Goal: Navigation & Orientation: Find specific page/section

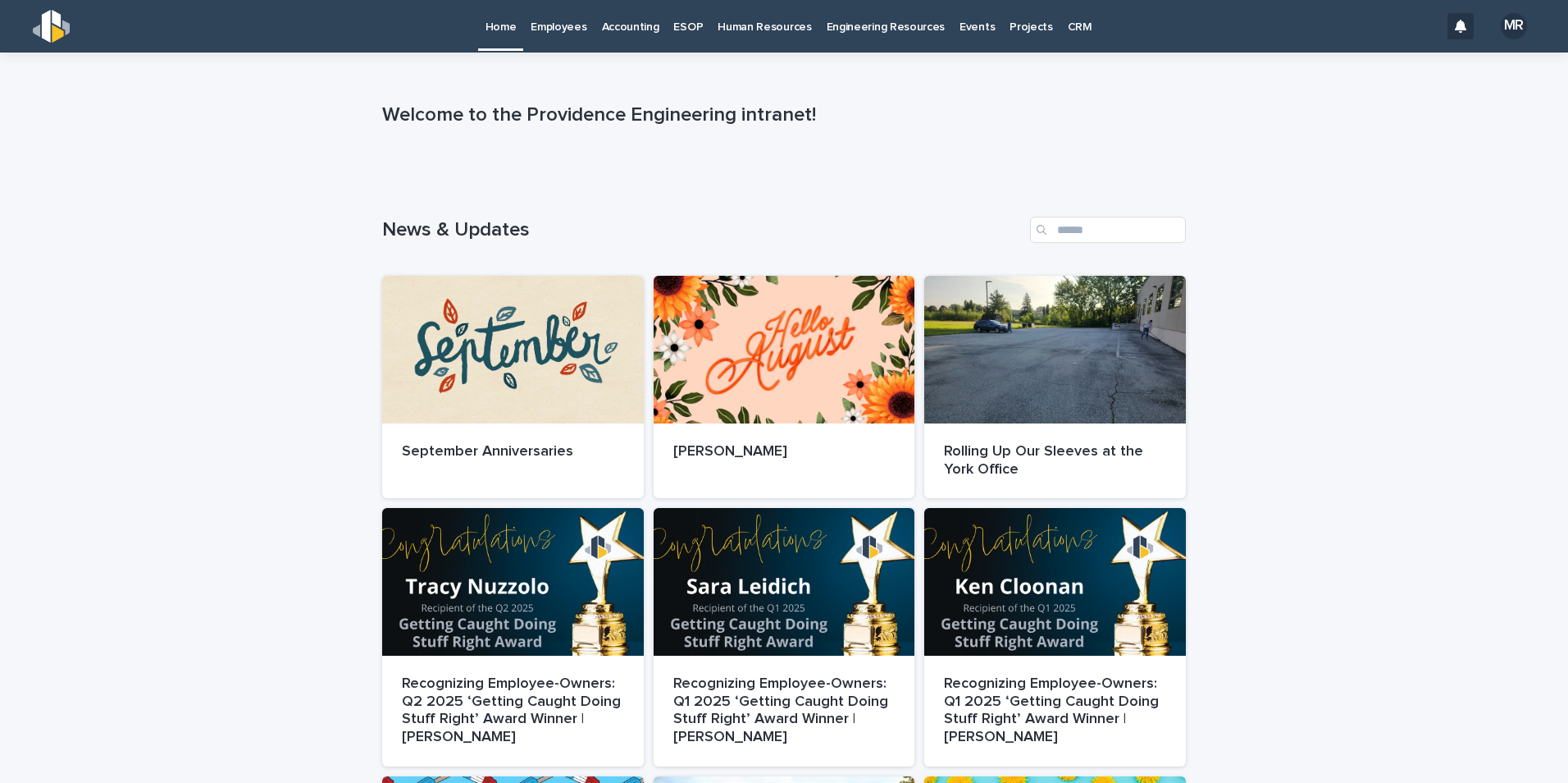
click at [573, 25] on p "Employees" at bounding box center [558, 17] width 56 height 35
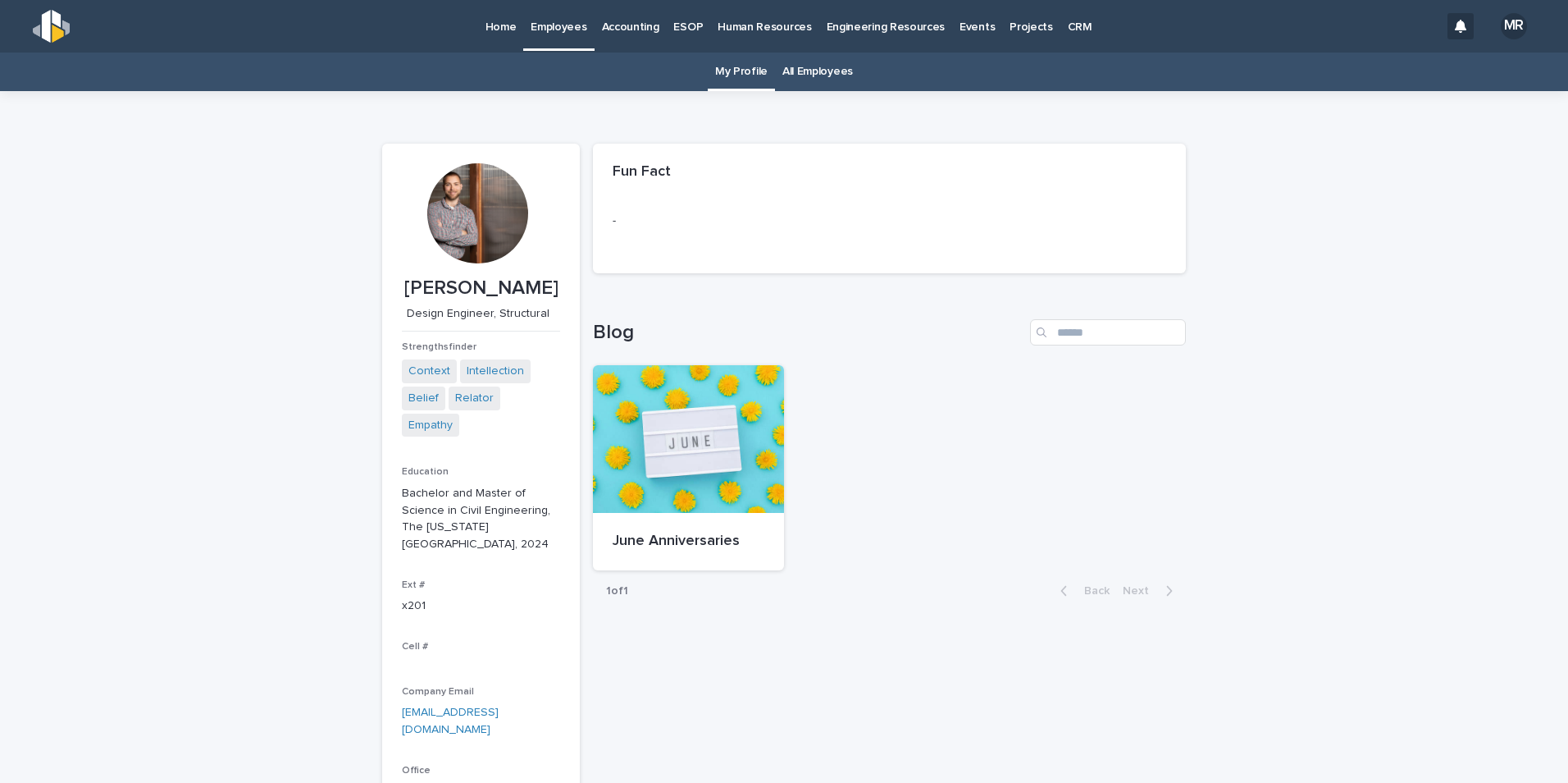
click at [827, 76] on link "All Employees" at bounding box center [818, 72] width 71 height 38
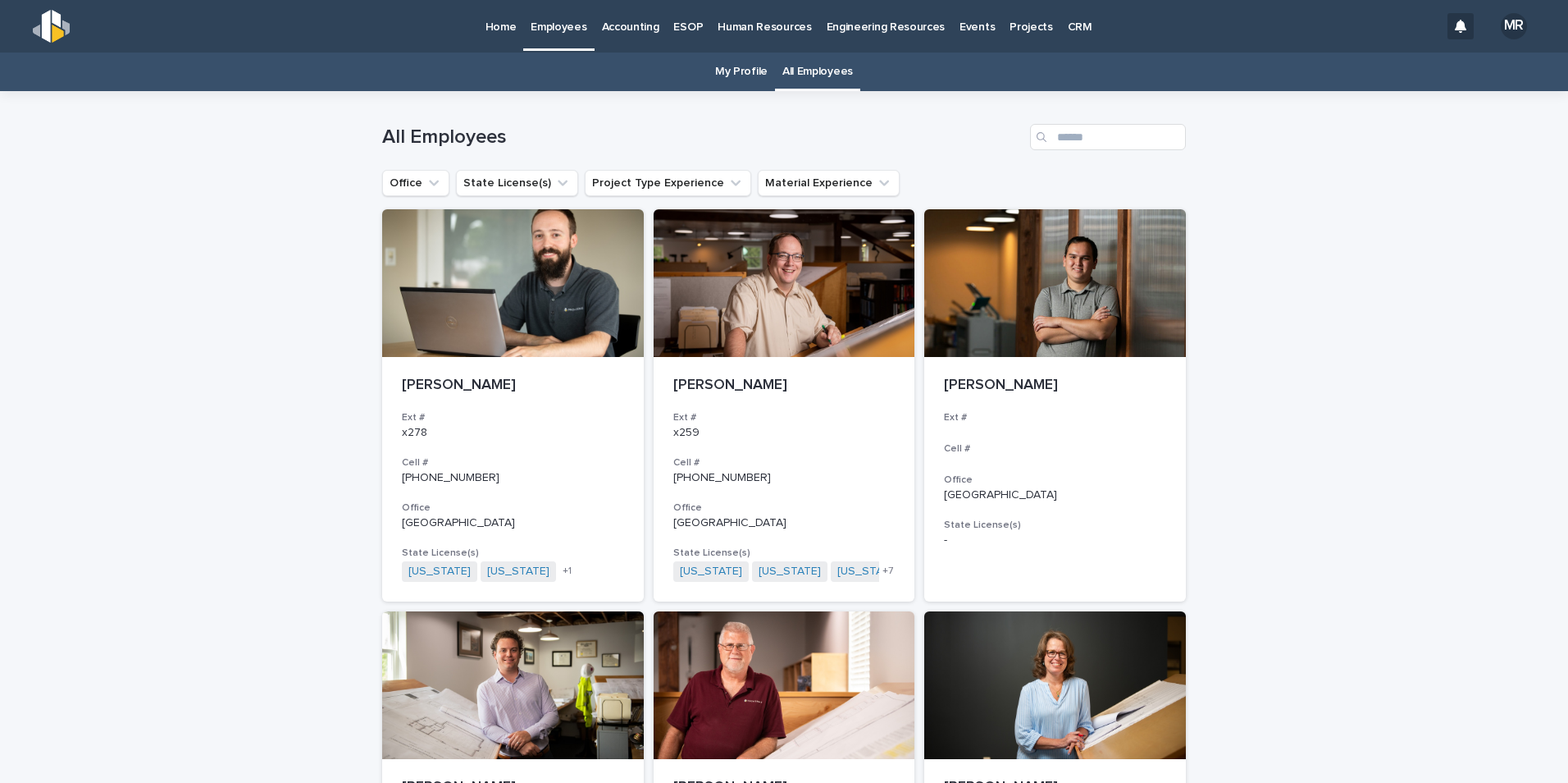
scroll to position [12, 0]
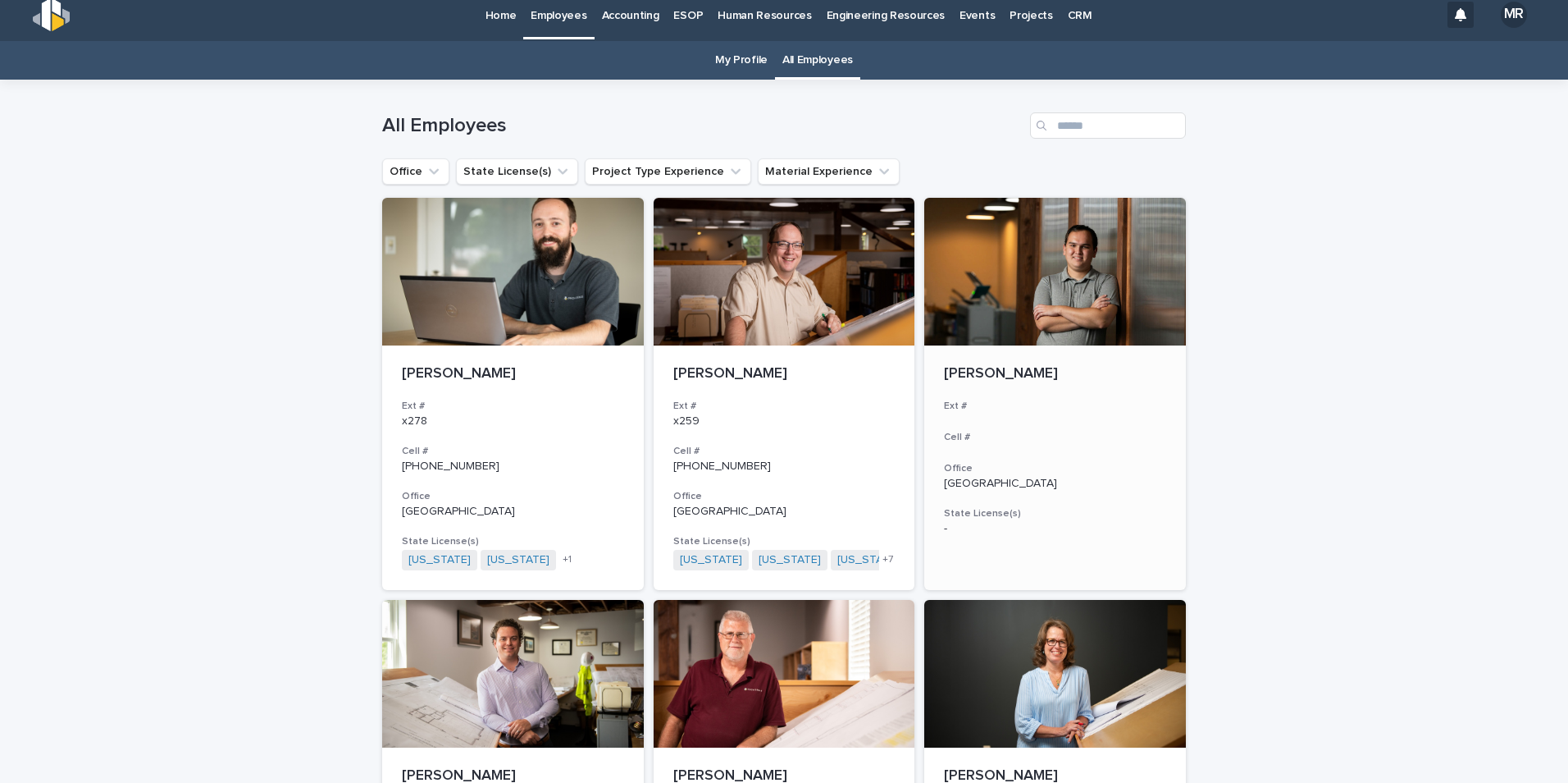
click at [1167, 283] on div at bounding box center [1055, 271] width 261 height 147
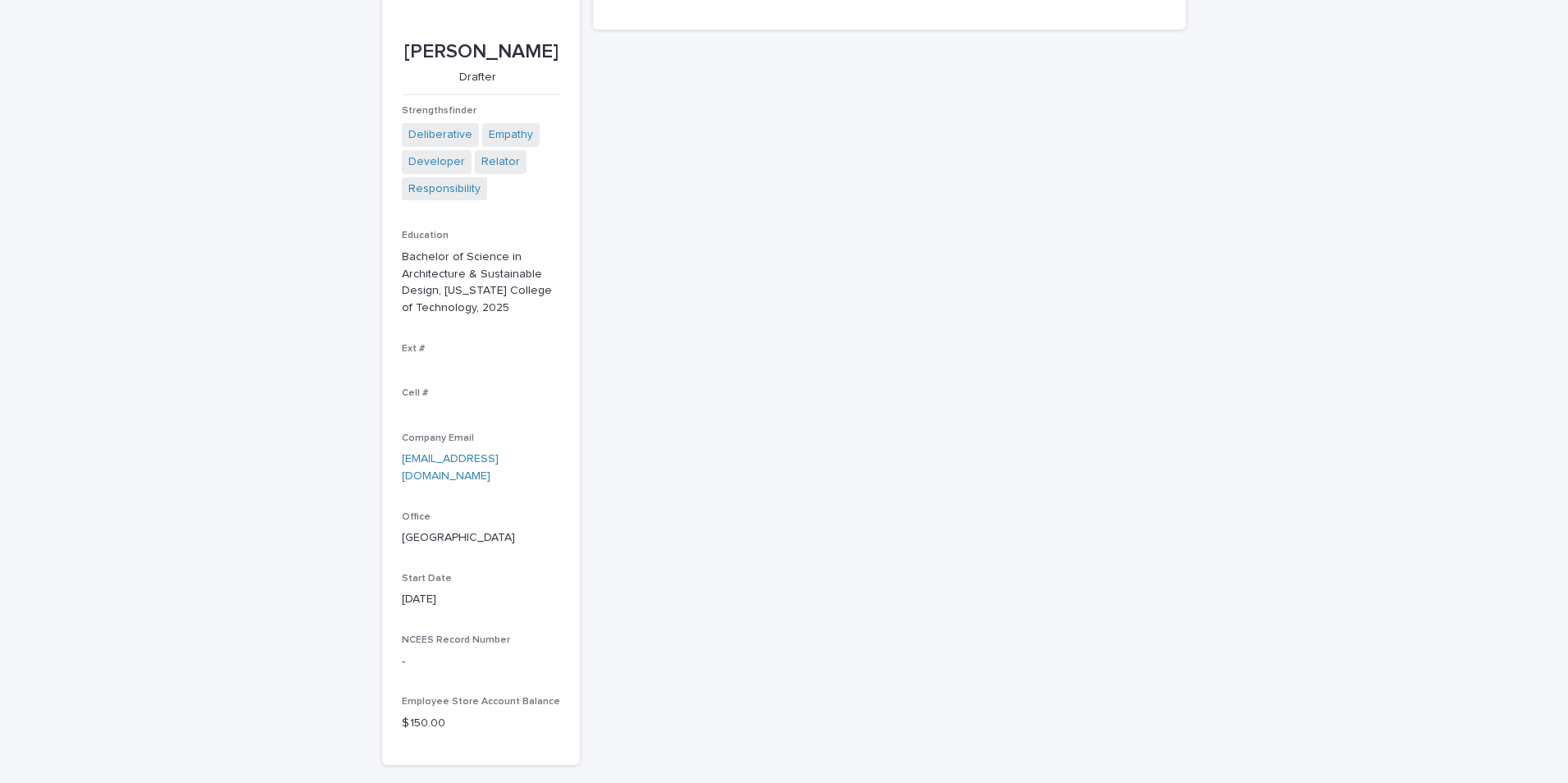
scroll to position [246, 0]
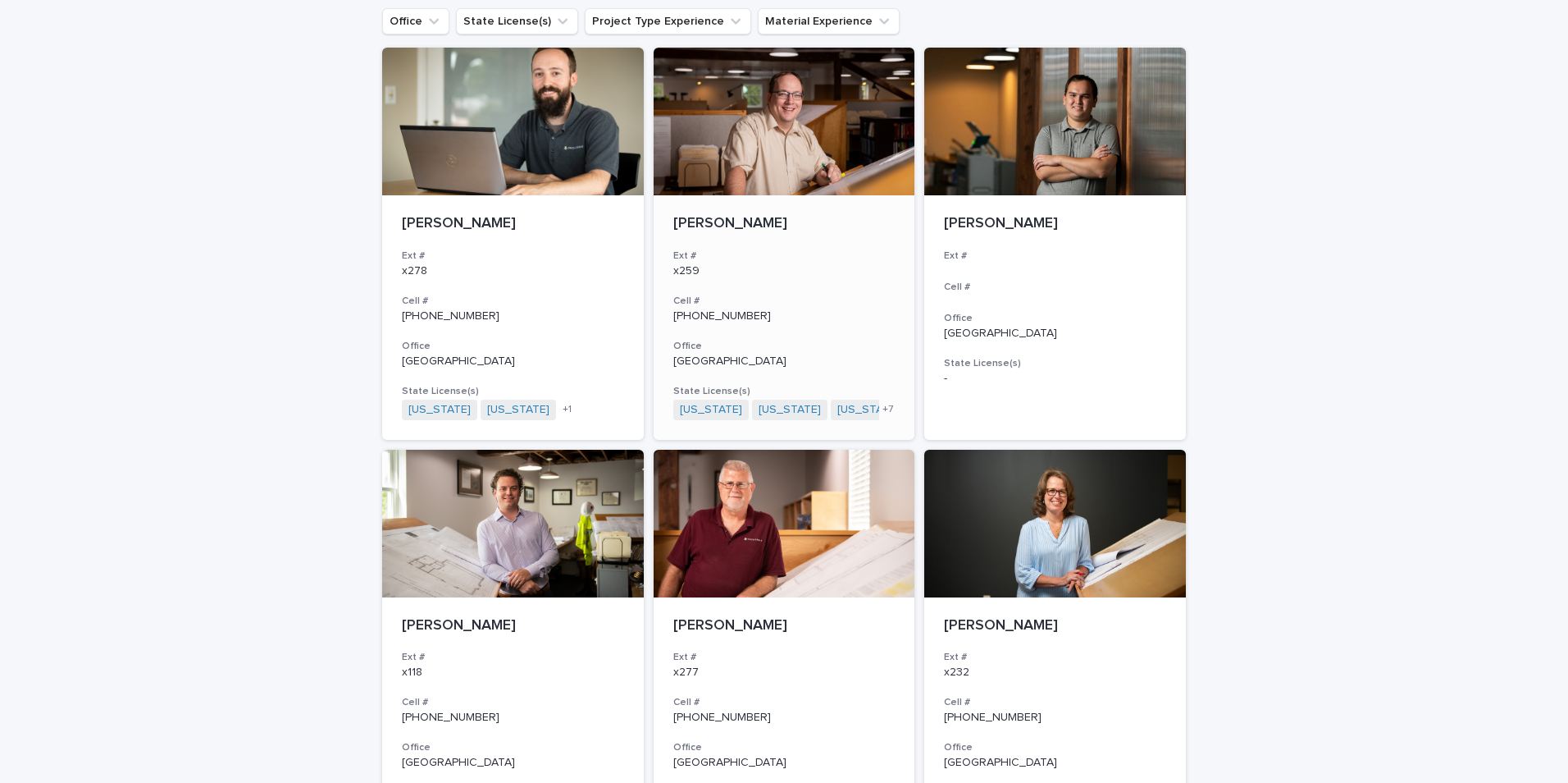
scroll to position [135, 0]
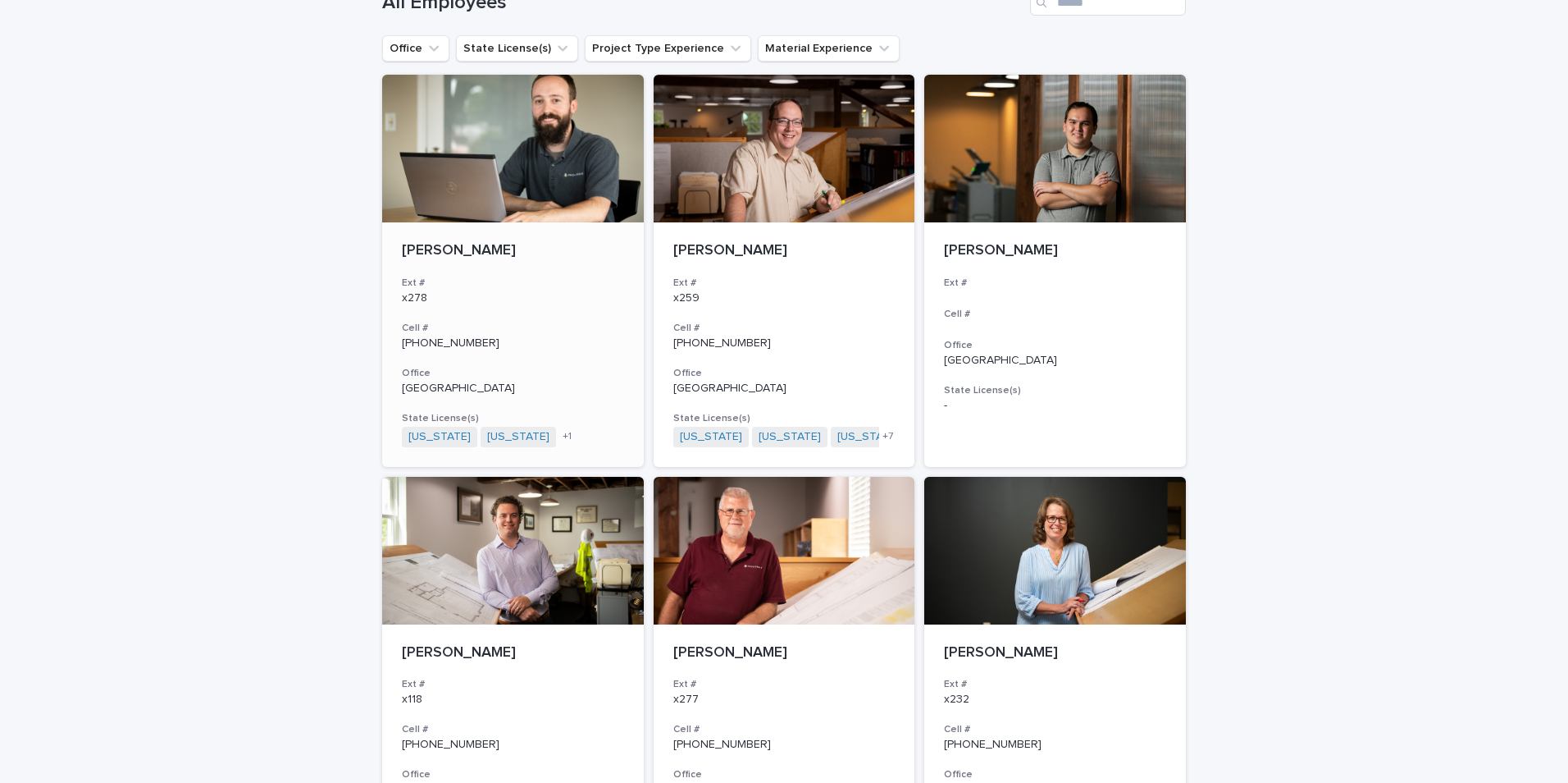
click at [549, 198] on div at bounding box center [512, 148] width 261 height 147
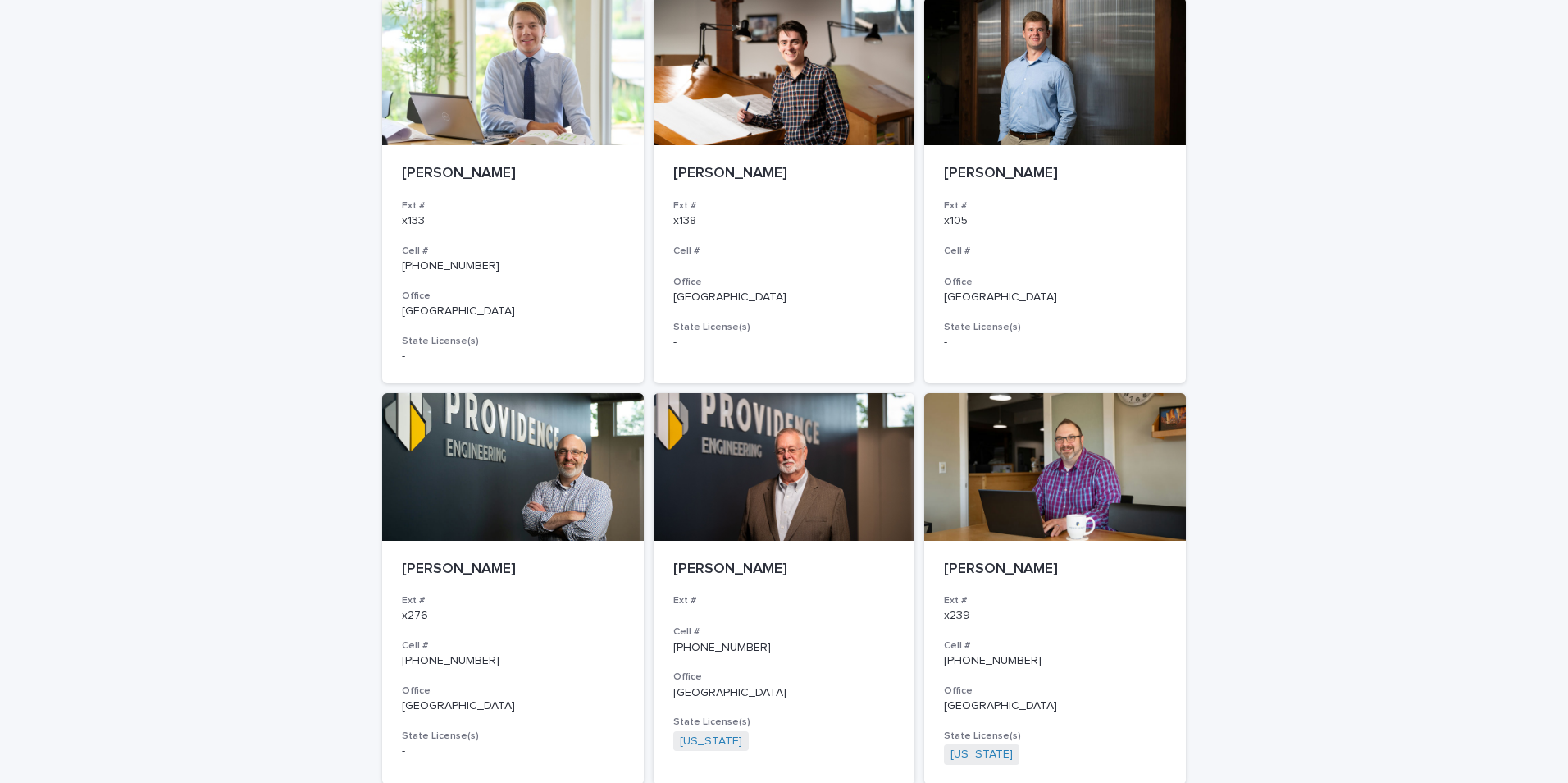
scroll to position [2268, 0]
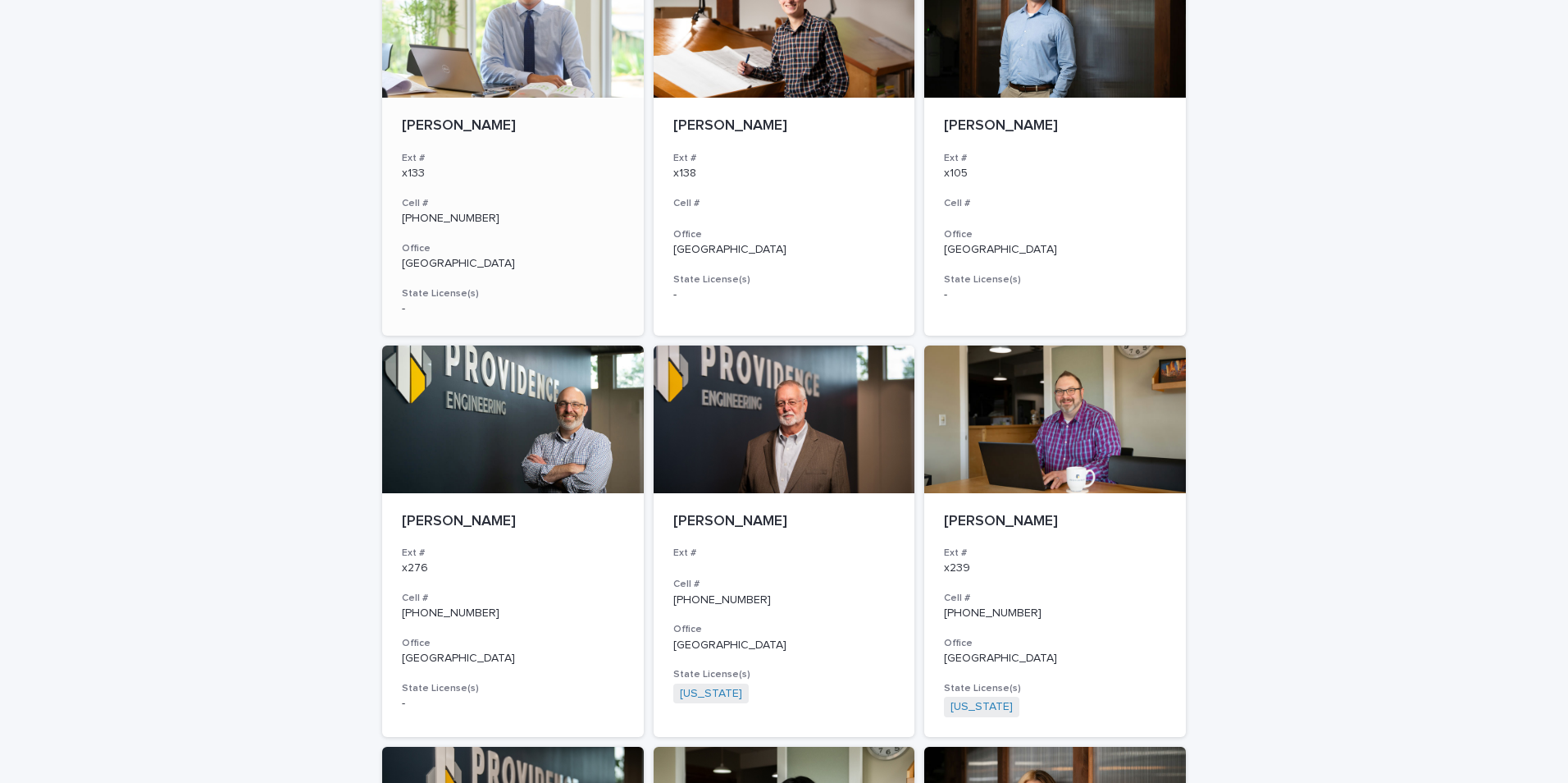
click at [475, 31] on div at bounding box center [512, 24] width 261 height 147
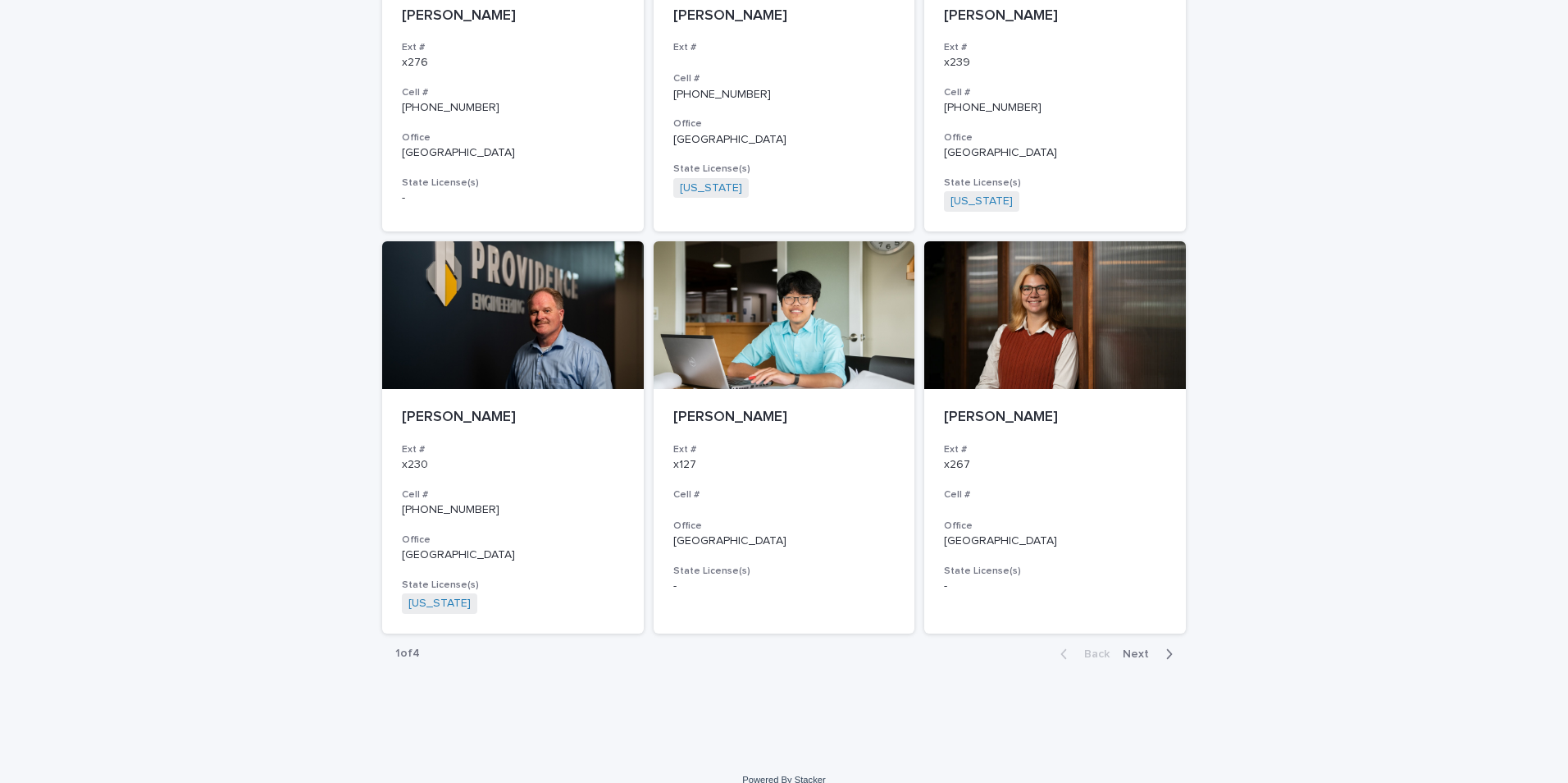
scroll to position [2777, 0]
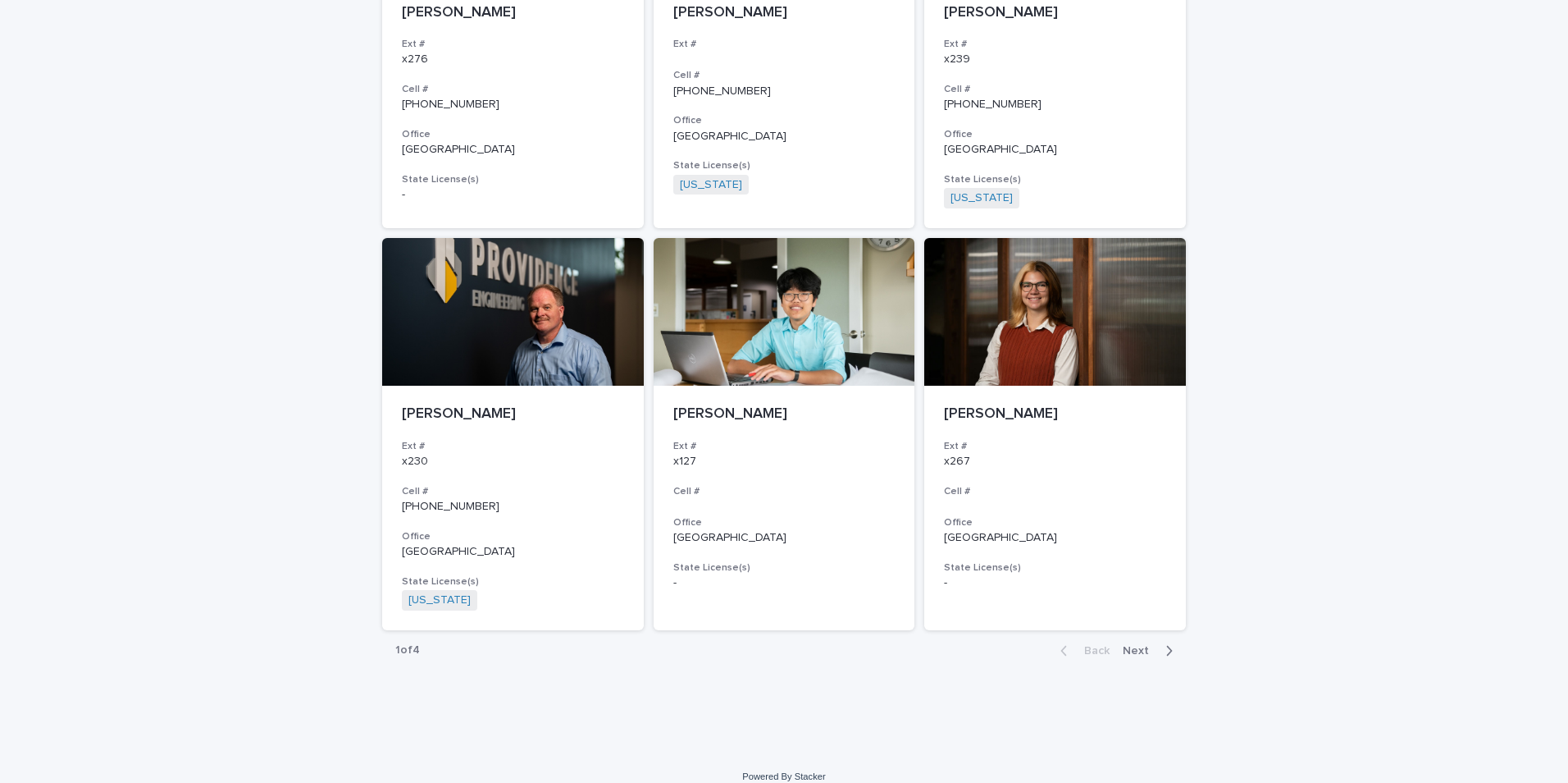
click at [1149, 646] on span "Next" at bounding box center [1141, 650] width 36 height 12
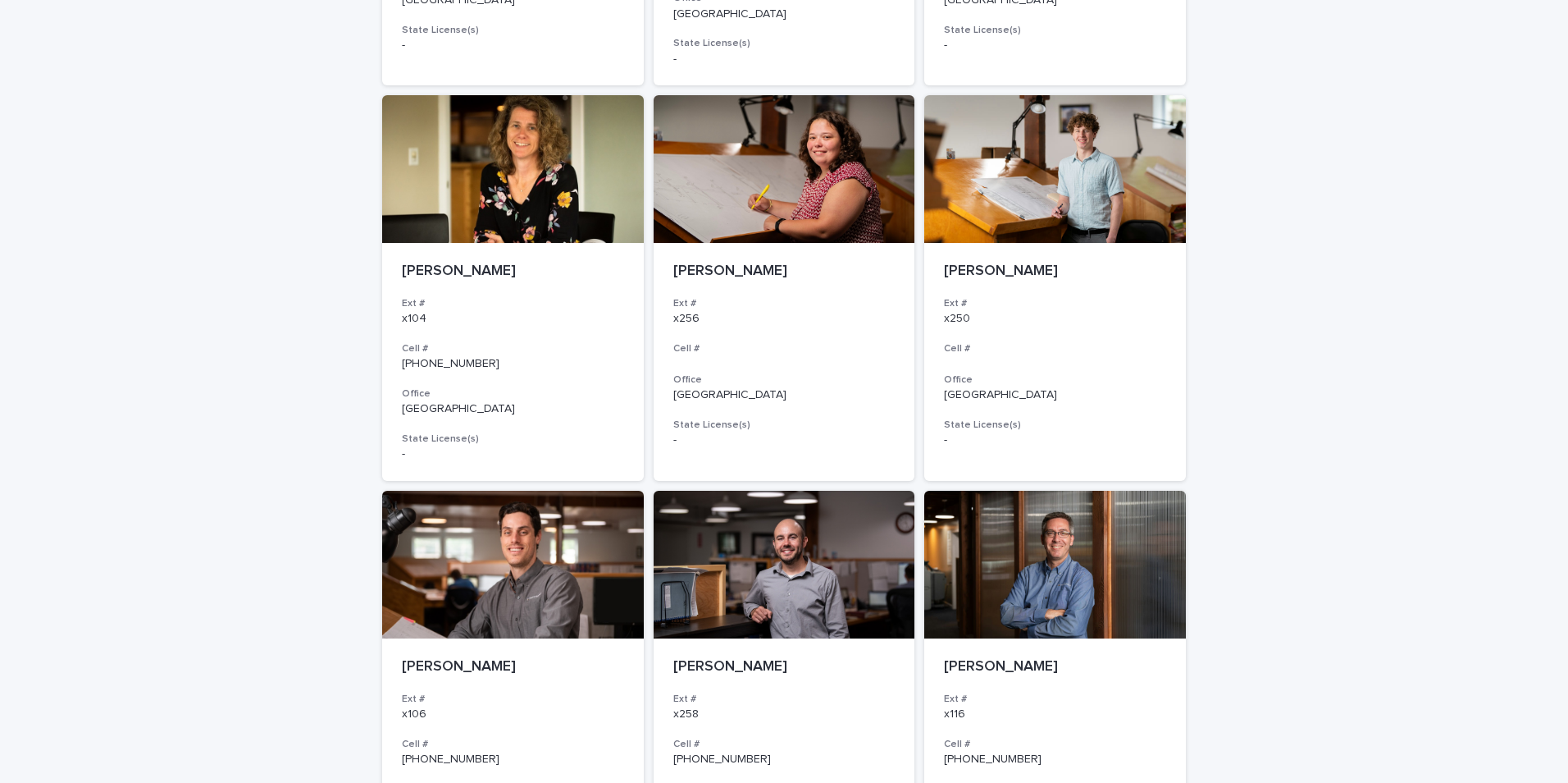
scroll to position [2774, 0]
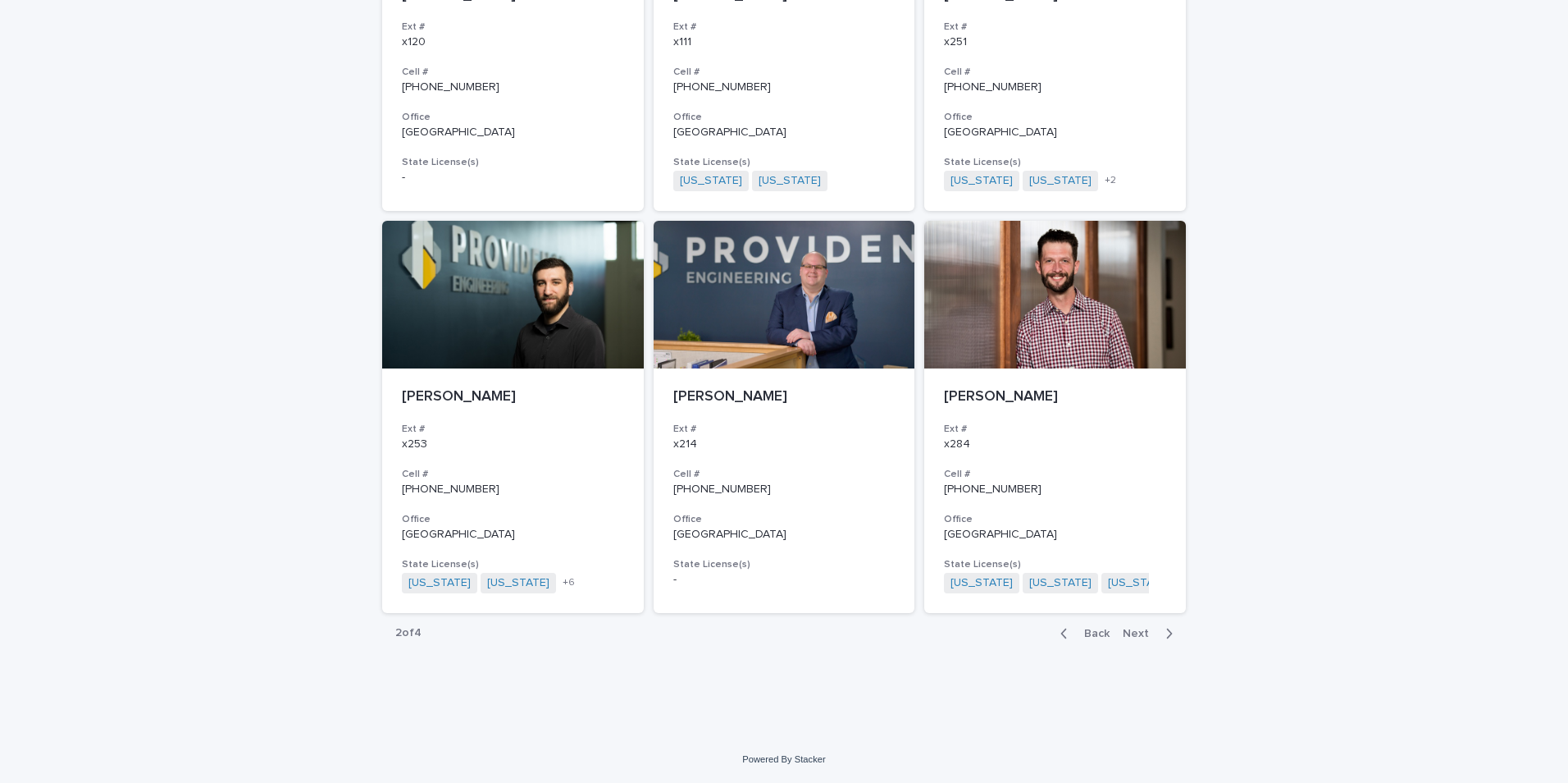
click at [1148, 631] on span "Next" at bounding box center [1141, 633] width 36 height 12
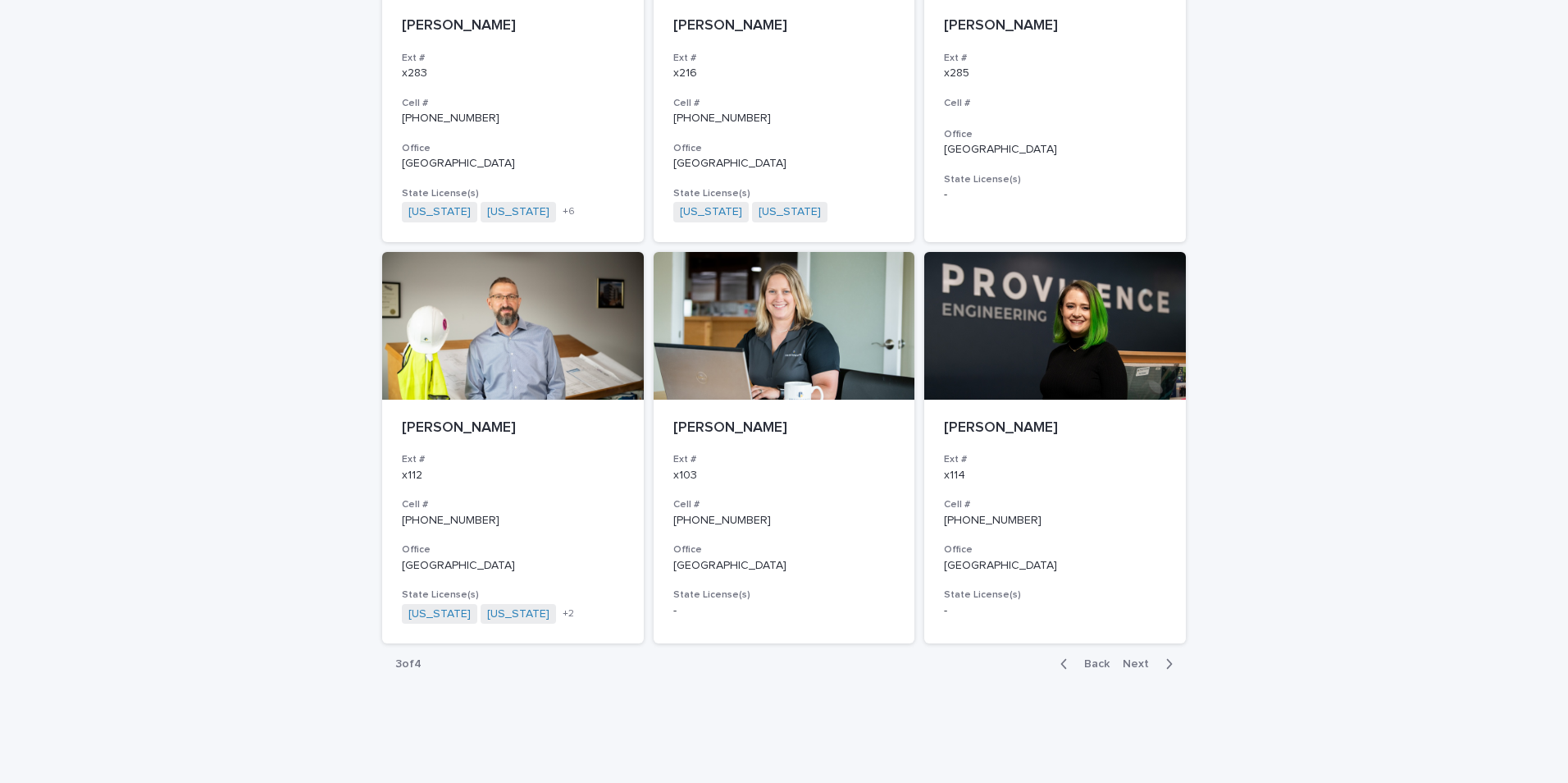
click at [1136, 658] on span "Next" at bounding box center [1141, 664] width 36 height 12
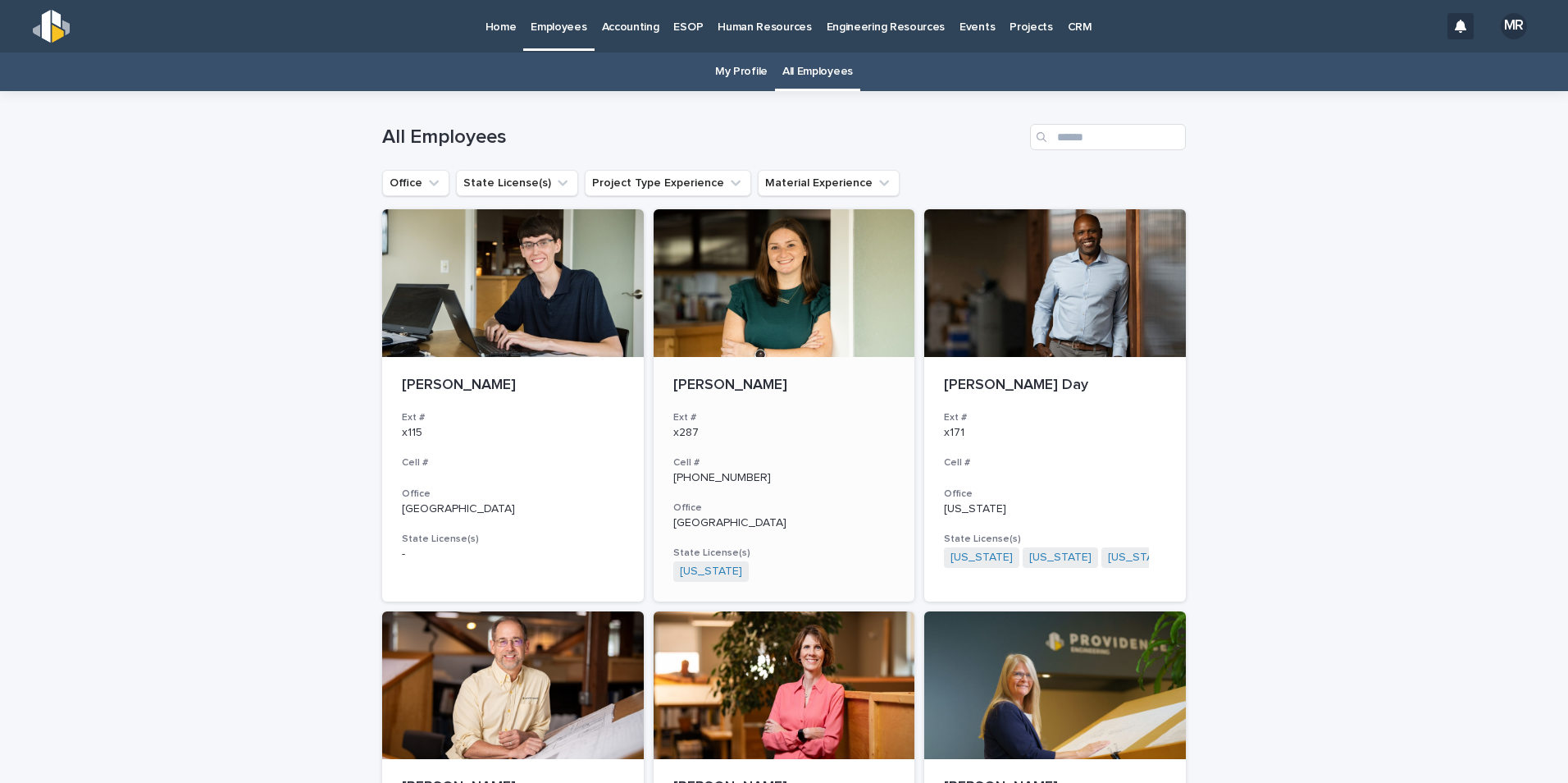
click at [794, 307] on div at bounding box center [784, 283] width 261 height 147
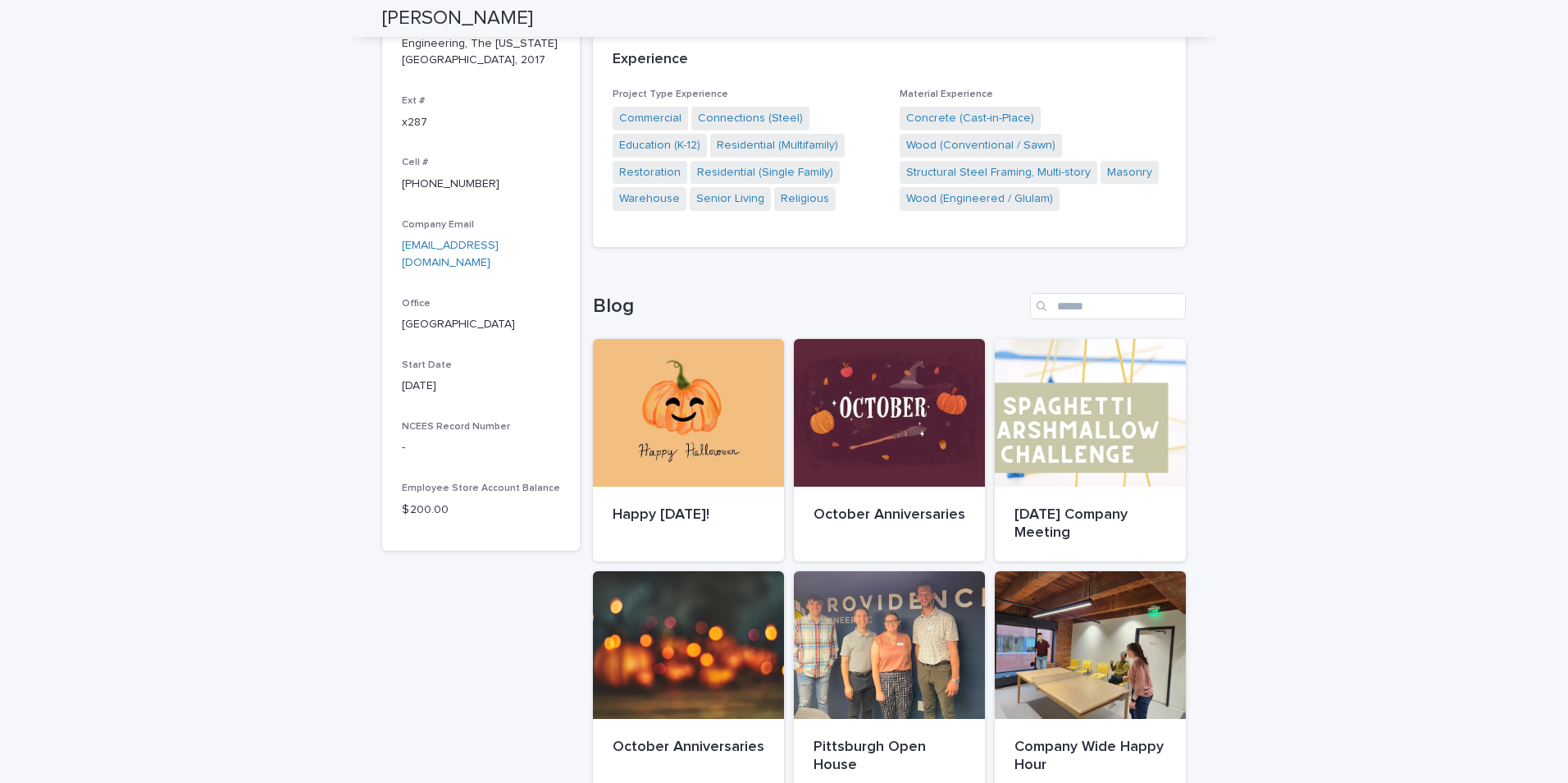
scroll to position [493, 0]
